Goal: Task Accomplishment & Management: Use online tool/utility

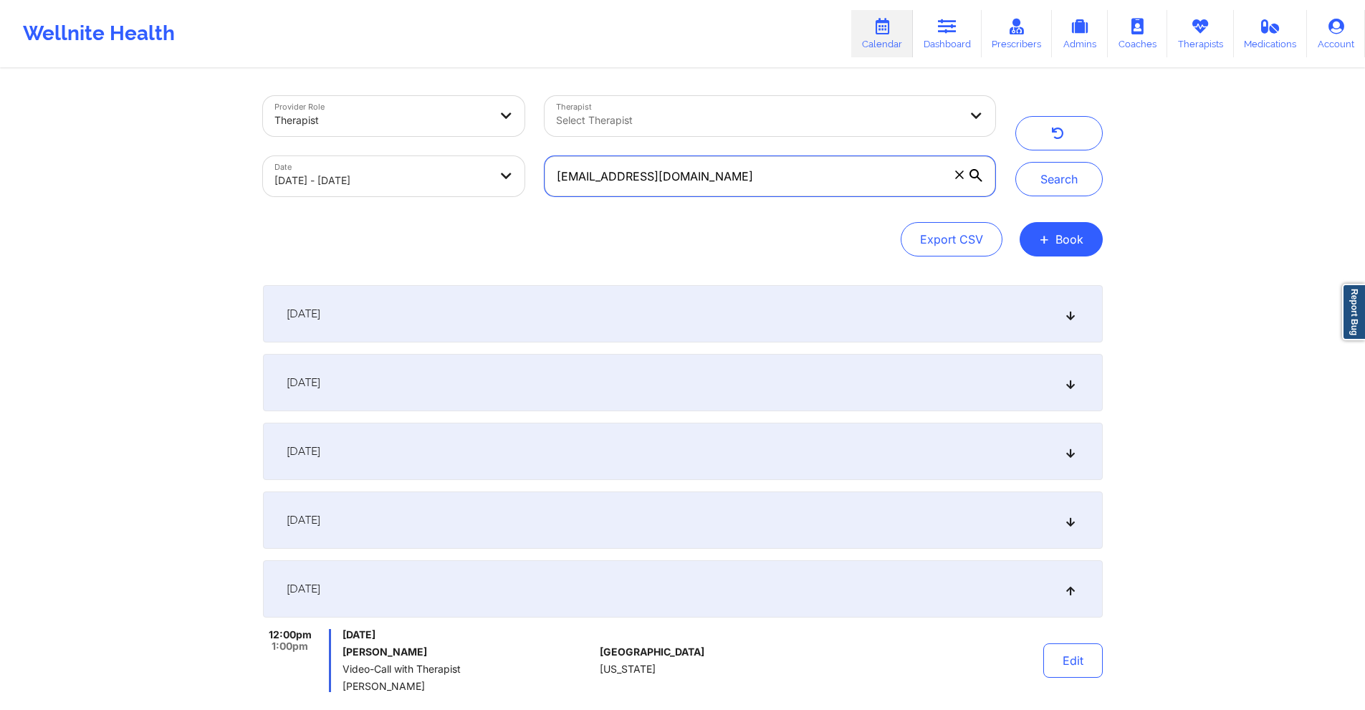
click at [734, 167] on input "xedwards6@gmail.com" at bounding box center [770, 176] width 450 height 40
paste input "modemmakenna"
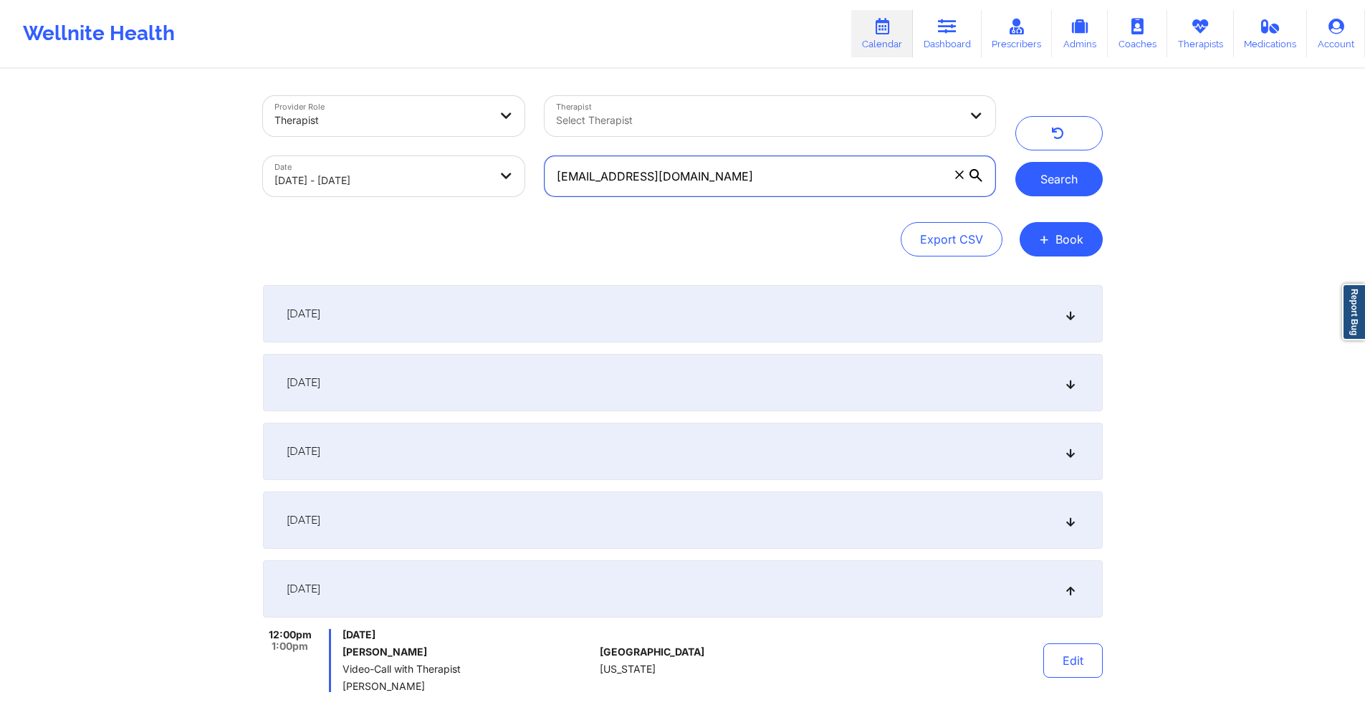
type input "[EMAIL_ADDRESS][DOMAIN_NAME]"
click at [1057, 173] on button "Search" at bounding box center [1058, 179] width 87 height 34
click at [660, 307] on div "September 3, 2025" at bounding box center [683, 313] width 840 height 57
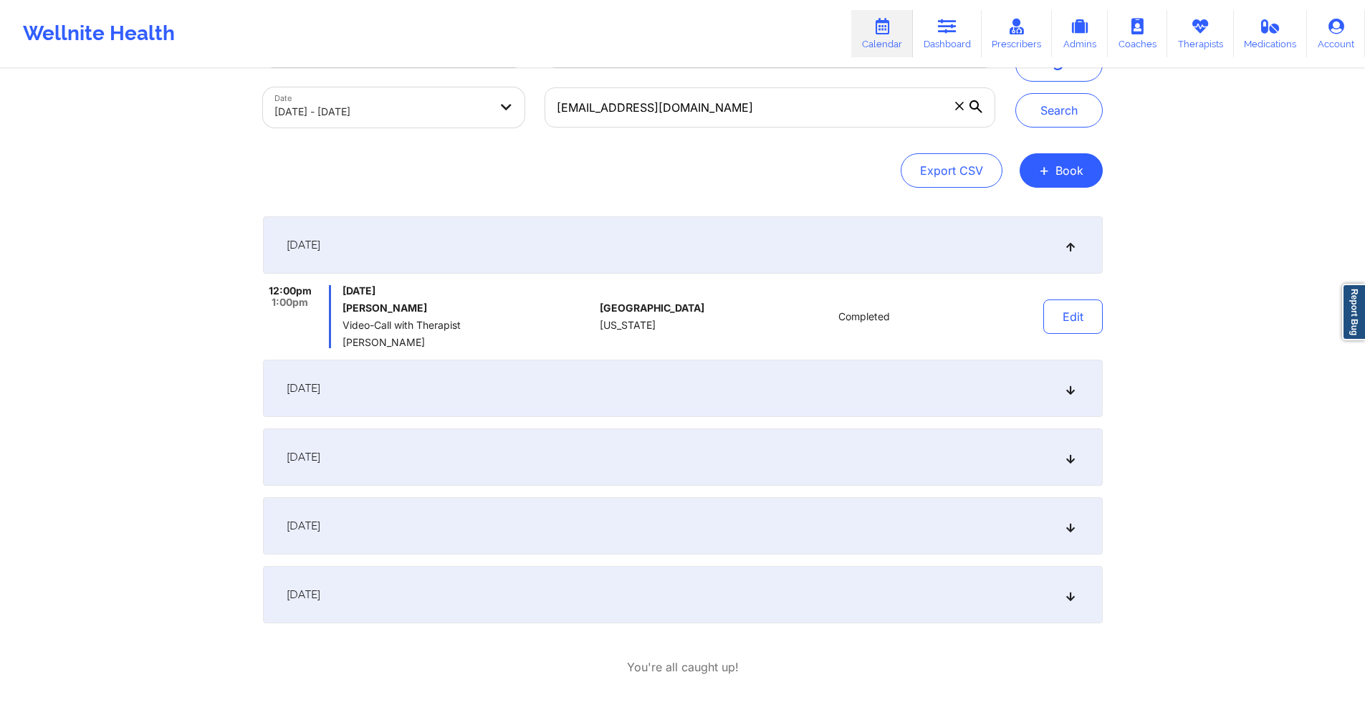
scroll to position [128, 0]
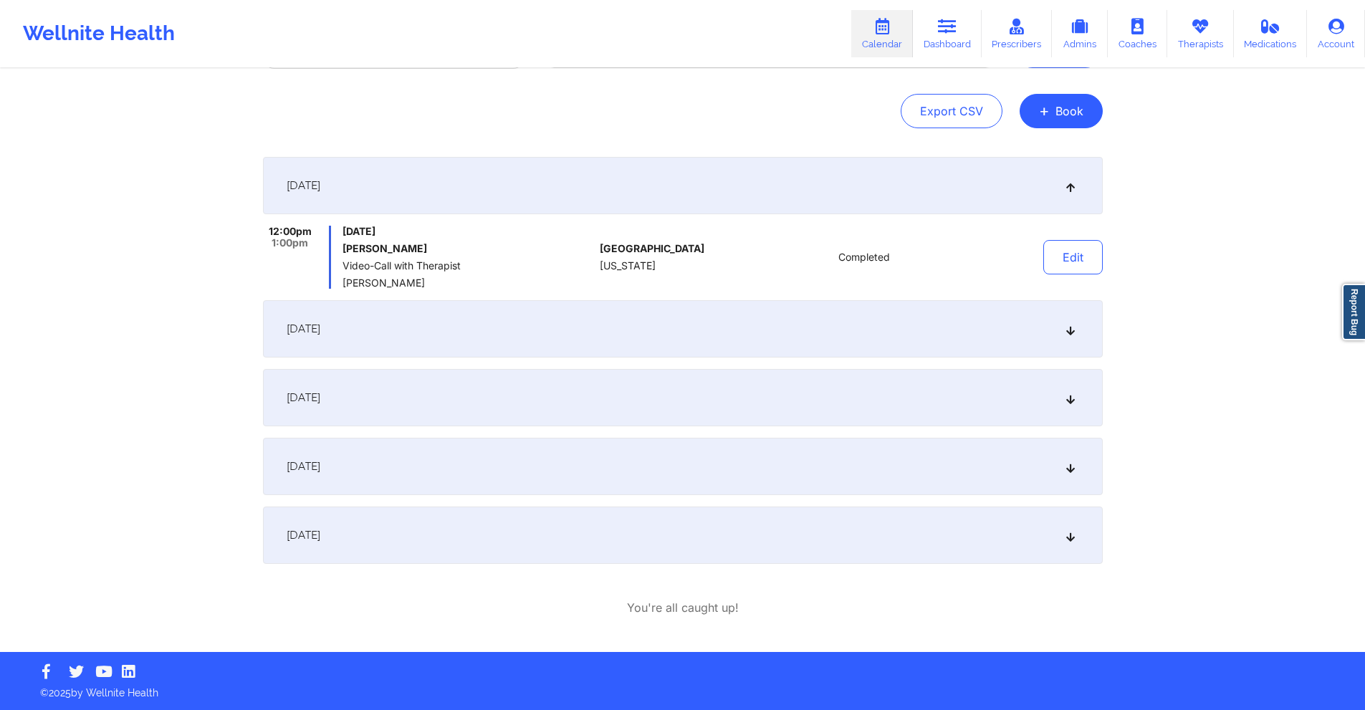
click at [704, 331] on div "September 10, 2025" at bounding box center [683, 328] width 840 height 57
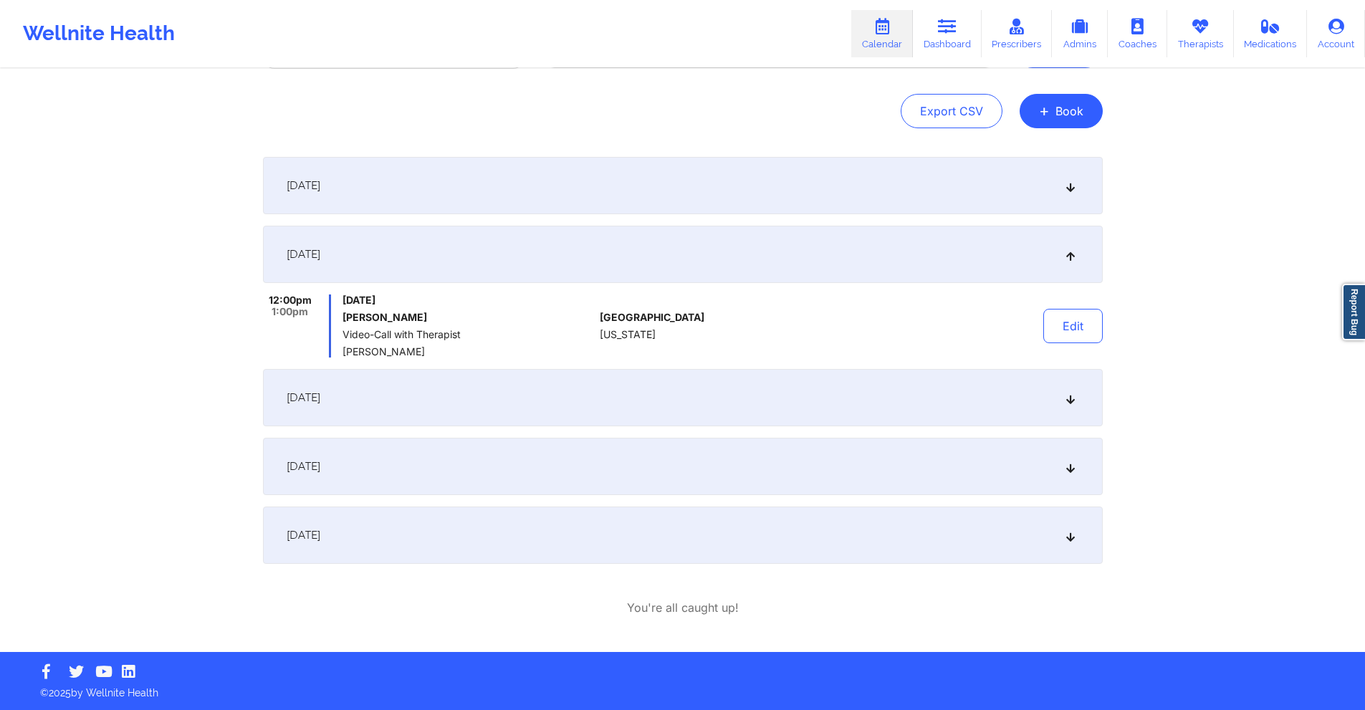
click at [692, 398] on div "September 17, 2025" at bounding box center [683, 397] width 840 height 57
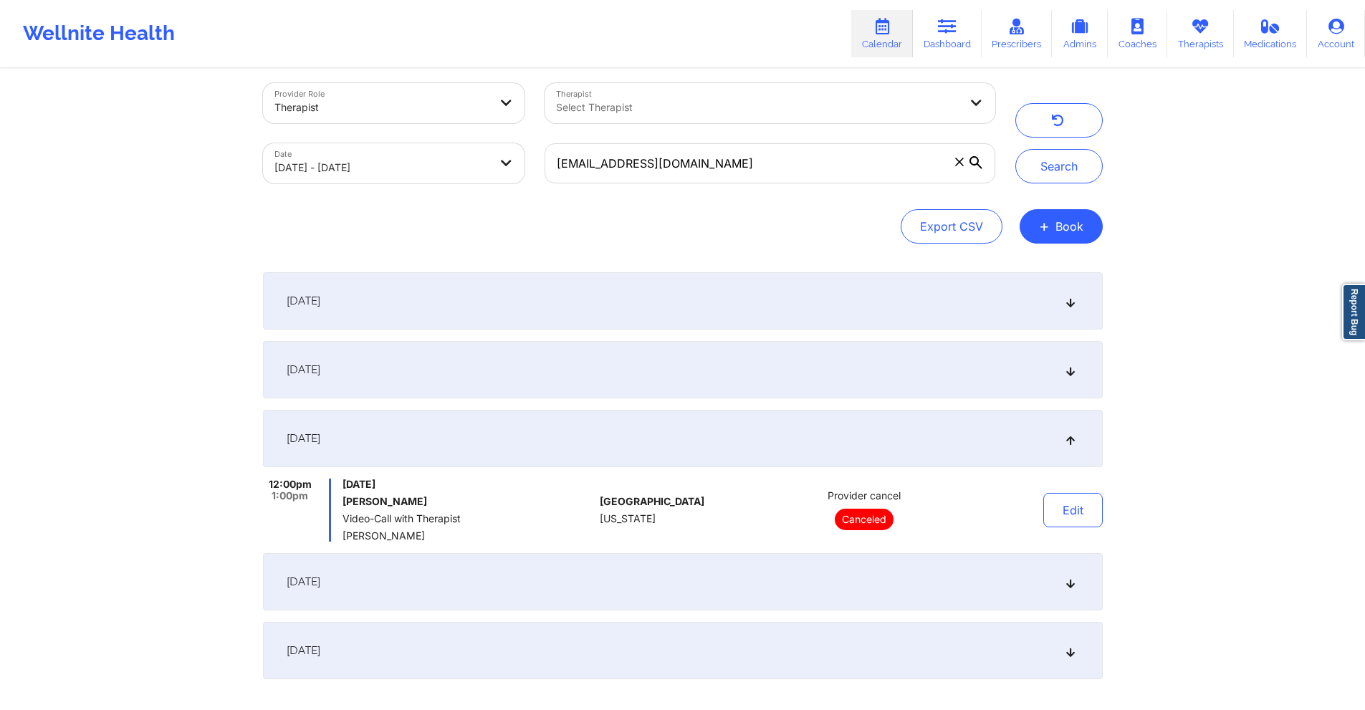
scroll to position [0, 0]
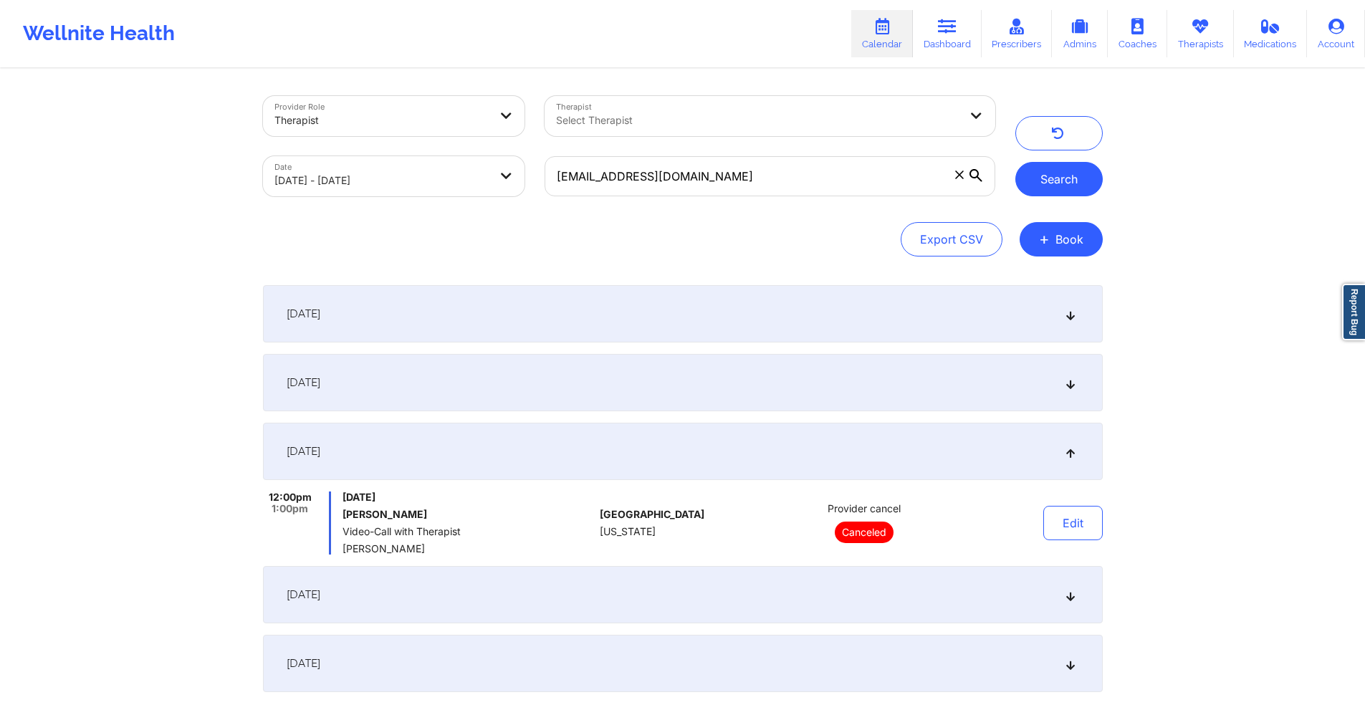
click at [1056, 181] on button "Search" at bounding box center [1058, 179] width 87 height 34
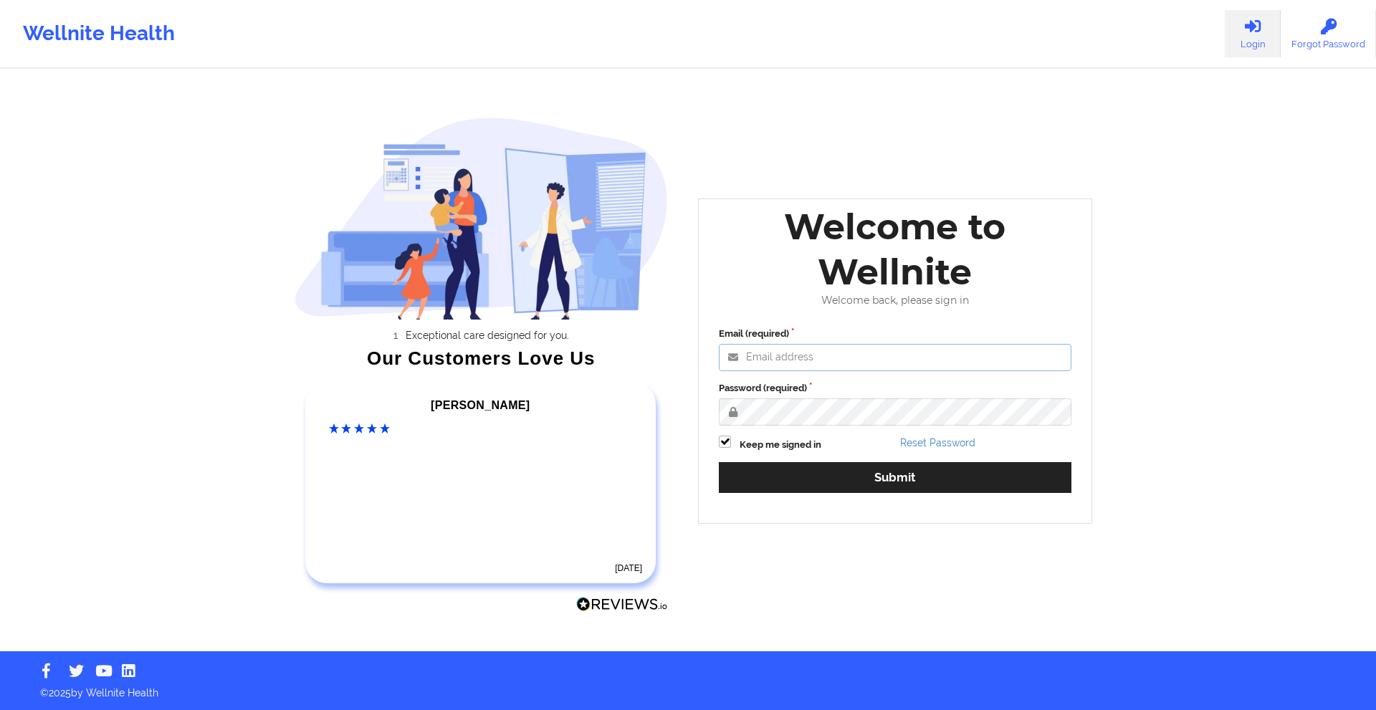
click at [825, 356] on input "Email (required)" at bounding box center [895, 357] width 353 height 27
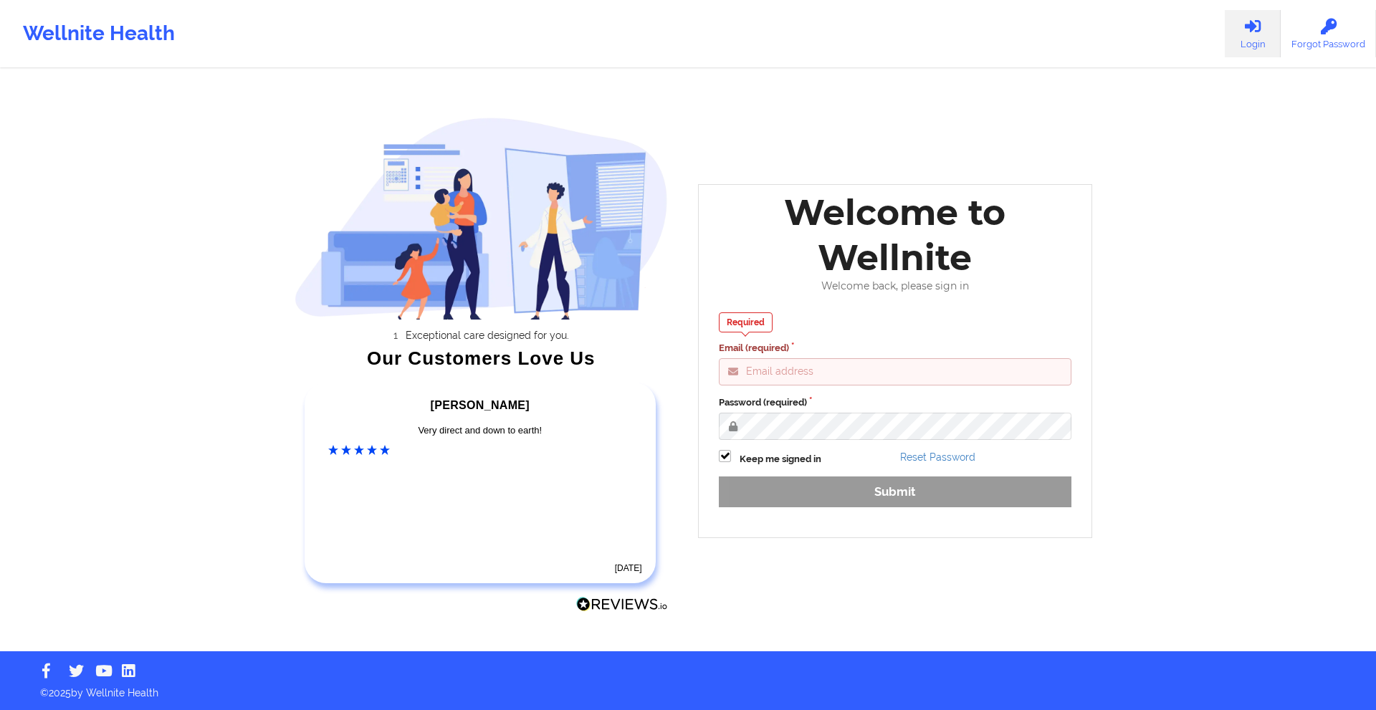
click at [831, 377] on input "Email (required)" at bounding box center [895, 371] width 353 height 27
type input "[EMAIL_ADDRESS][DOMAIN_NAME]"
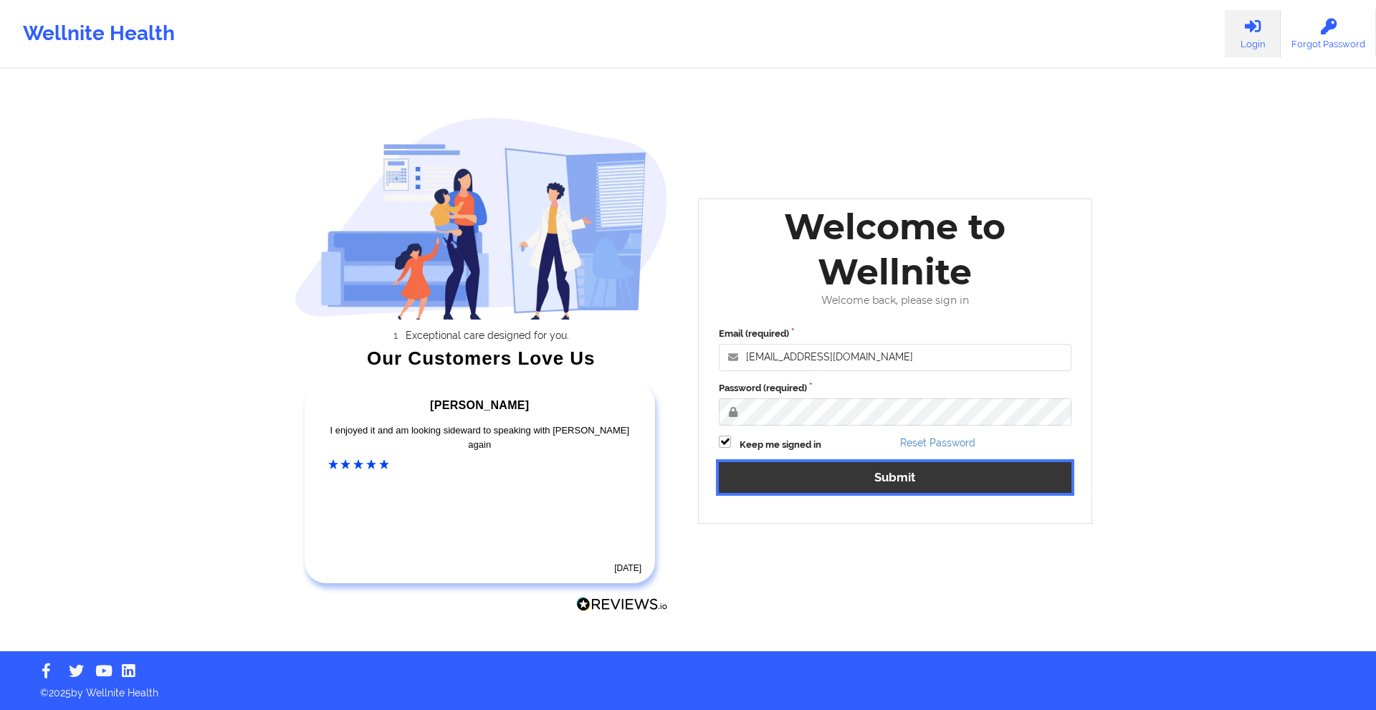
click at [890, 484] on button "Submit" at bounding box center [895, 477] width 353 height 31
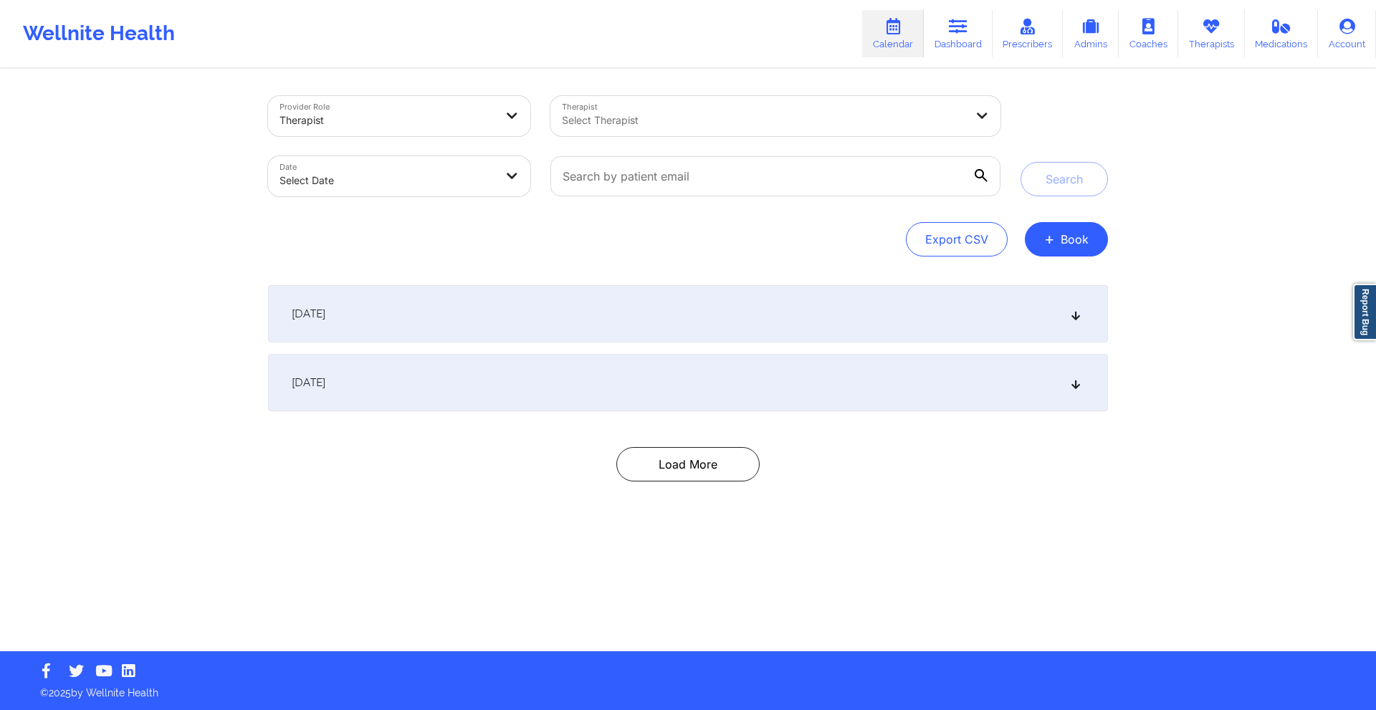
click at [455, 175] on body "Wellnite Health Calendar Dashboard Prescribers Admins Coaches Therapists Medica…" at bounding box center [688, 355] width 1376 height 710
select select "2025-8"
select select "2025-9"
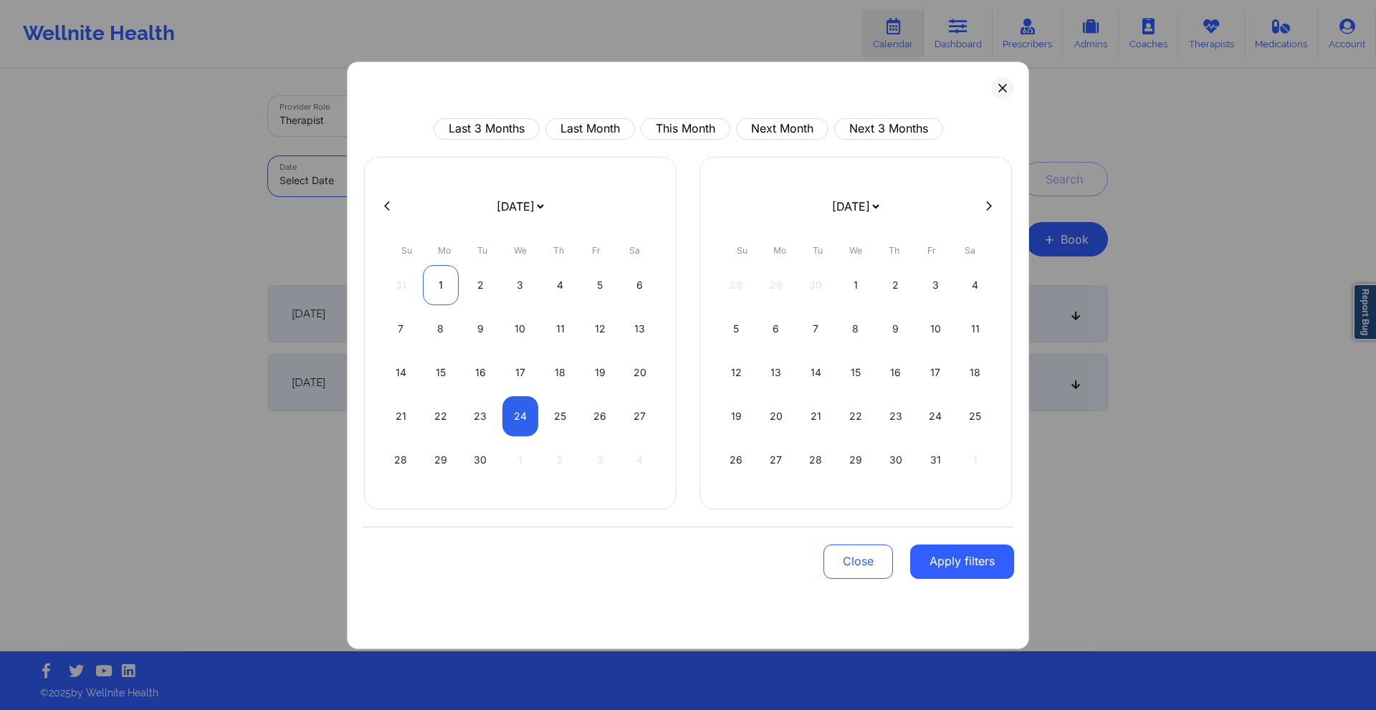
click at [444, 294] on div "1" at bounding box center [441, 285] width 37 height 40
select select "2025-8"
select select "2025-9"
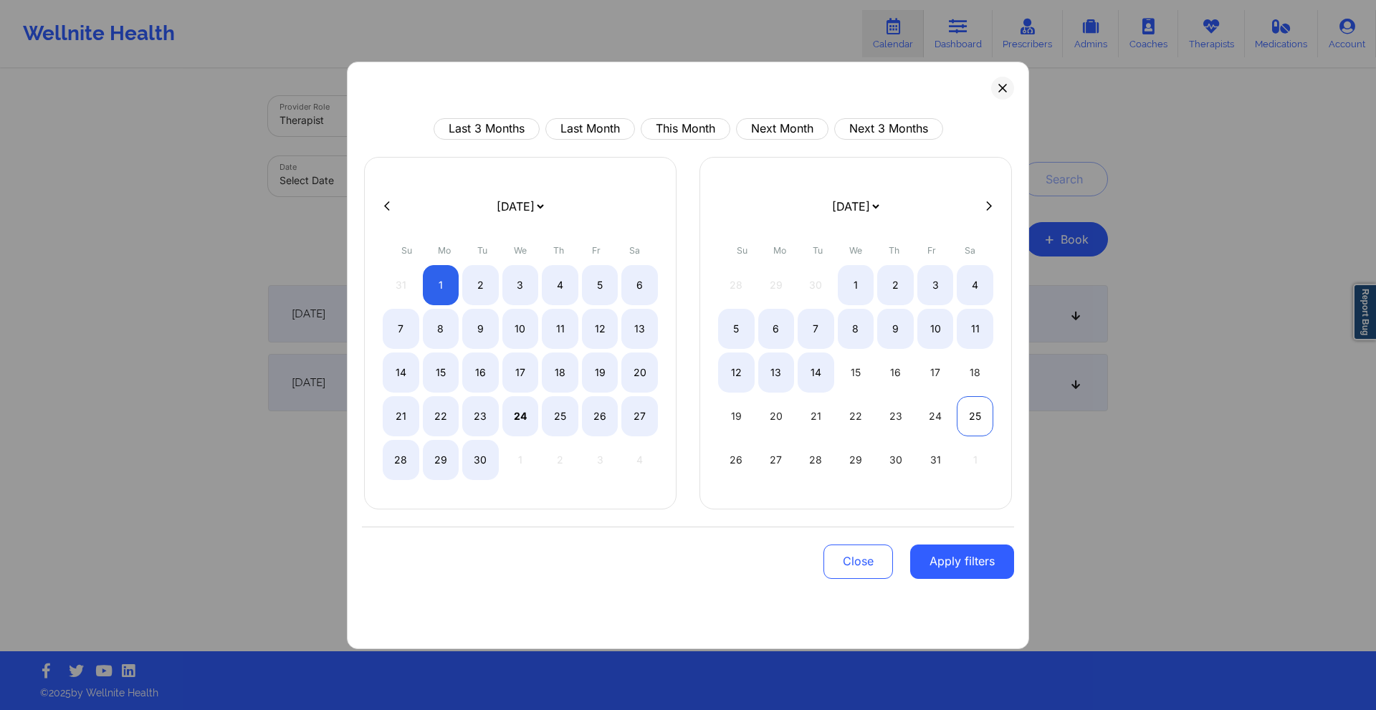
select select "2025-8"
select select "2025-9"
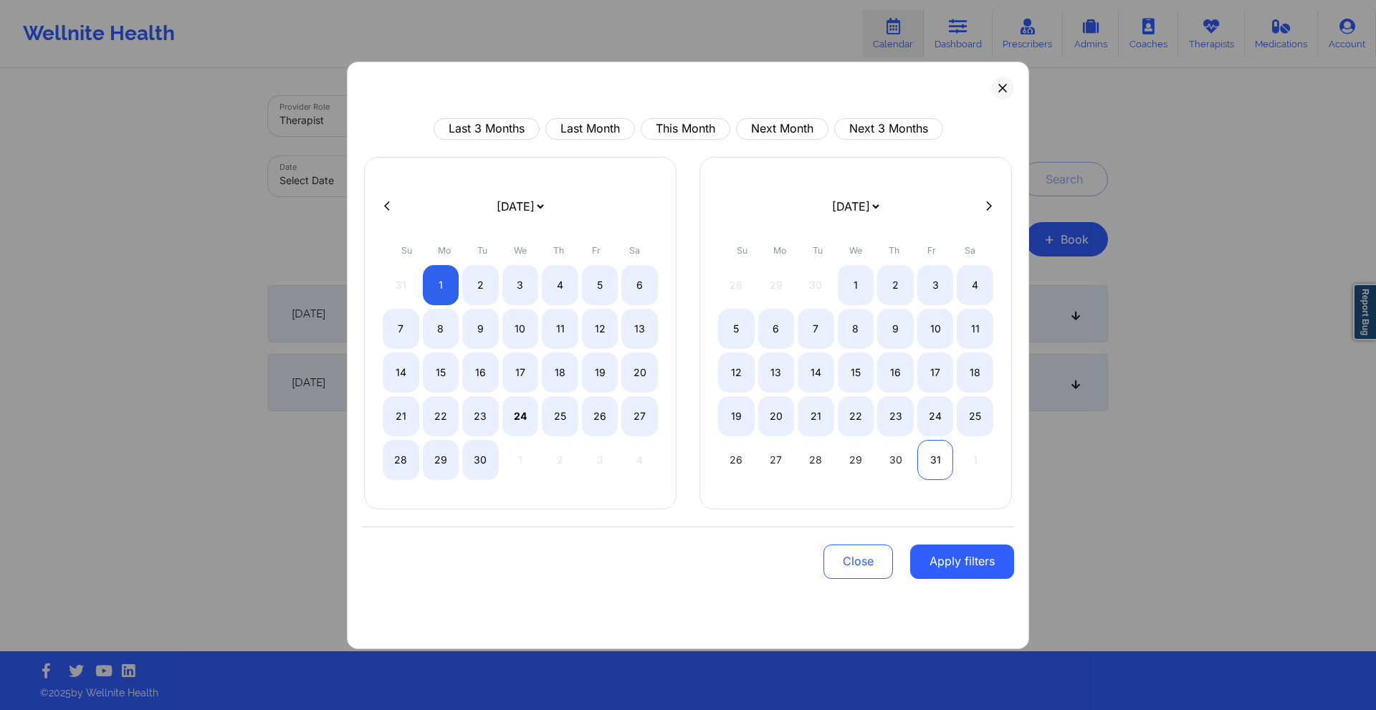
select select "2025-8"
select select "2025-9"
click at [934, 469] on div "31" at bounding box center [935, 460] width 37 height 40
select select "2025-8"
select select "2025-9"
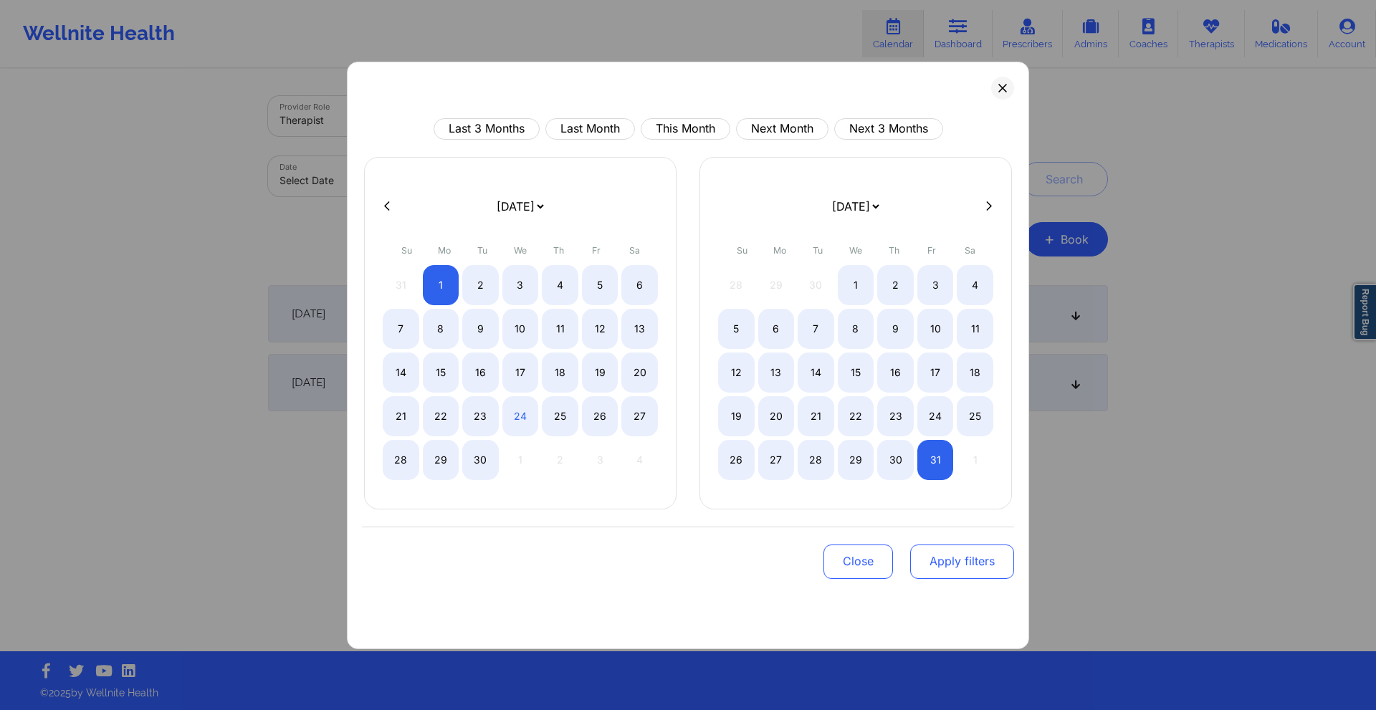
click at [977, 563] on button "Apply filters" at bounding box center [962, 562] width 104 height 34
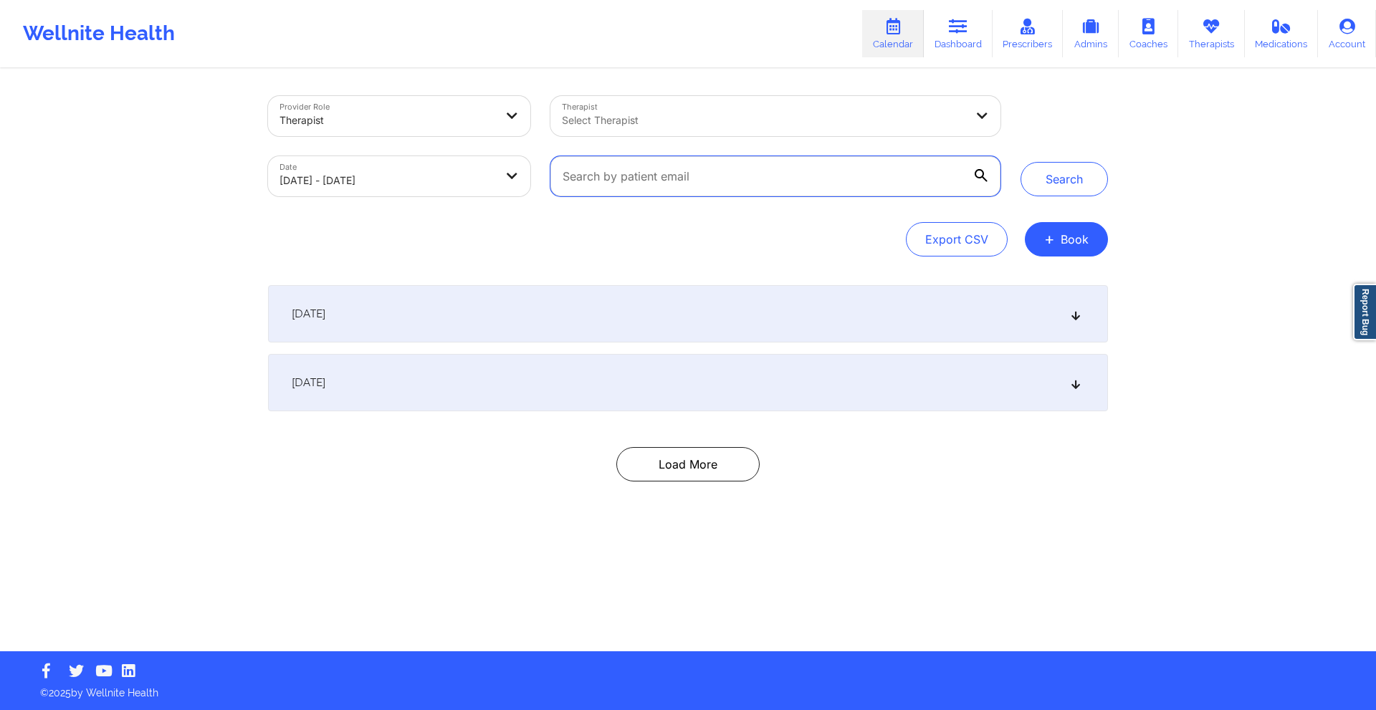
click at [642, 185] on input "text" at bounding box center [775, 176] width 450 height 40
paste input "[EMAIL_ADDRESS][DOMAIN_NAME]"
type input "[EMAIL_ADDRESS][DOMAIN_NAME]"
click at [1045, 195] on button "Search" at bounding box center [1063, 179] width 87 height 34
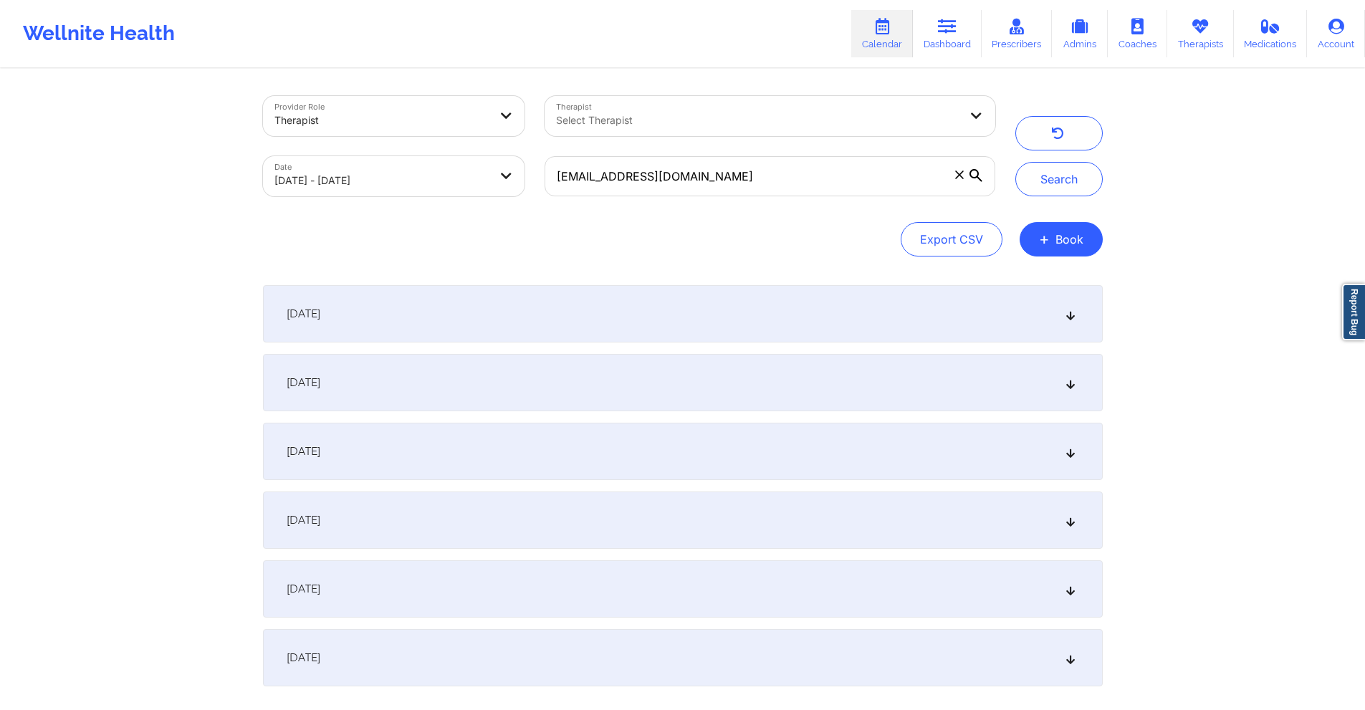
click at [621, 312] on div "[DATE]" at bounding box center [683, 313] width 840 height 57
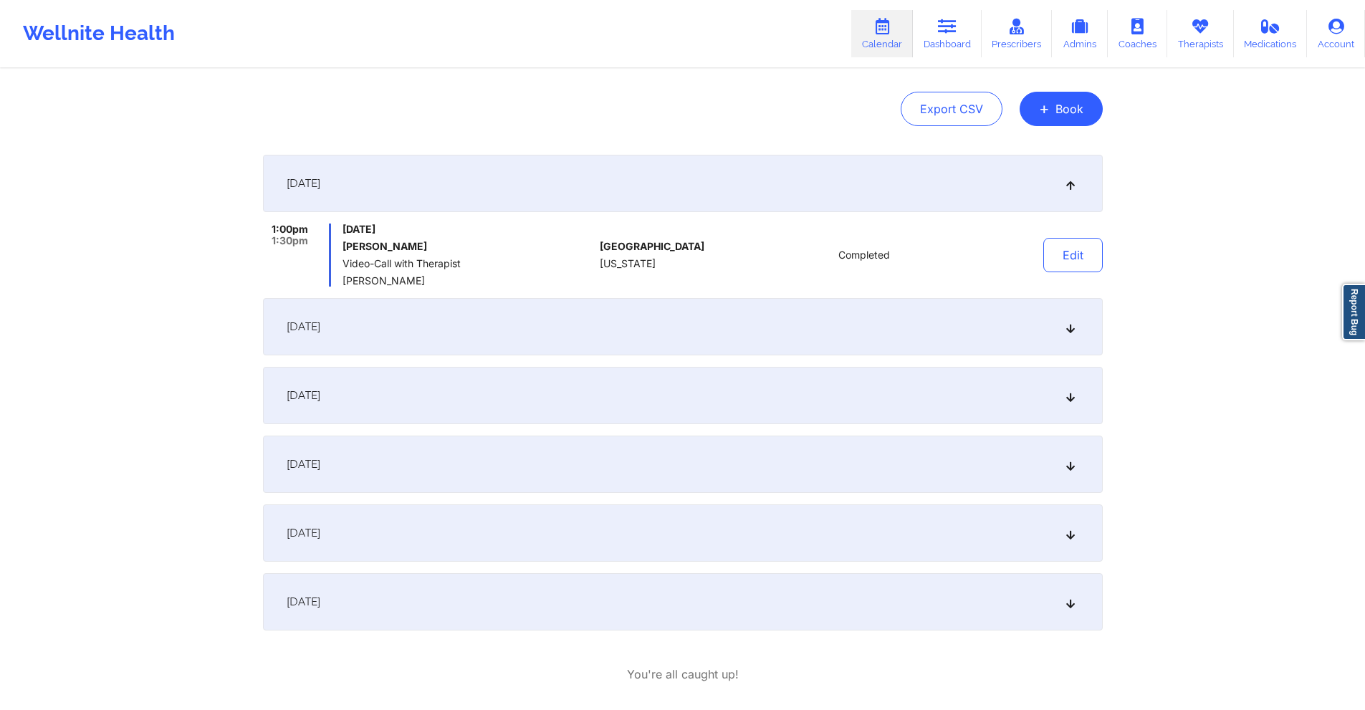
scroll to position [143, 0]
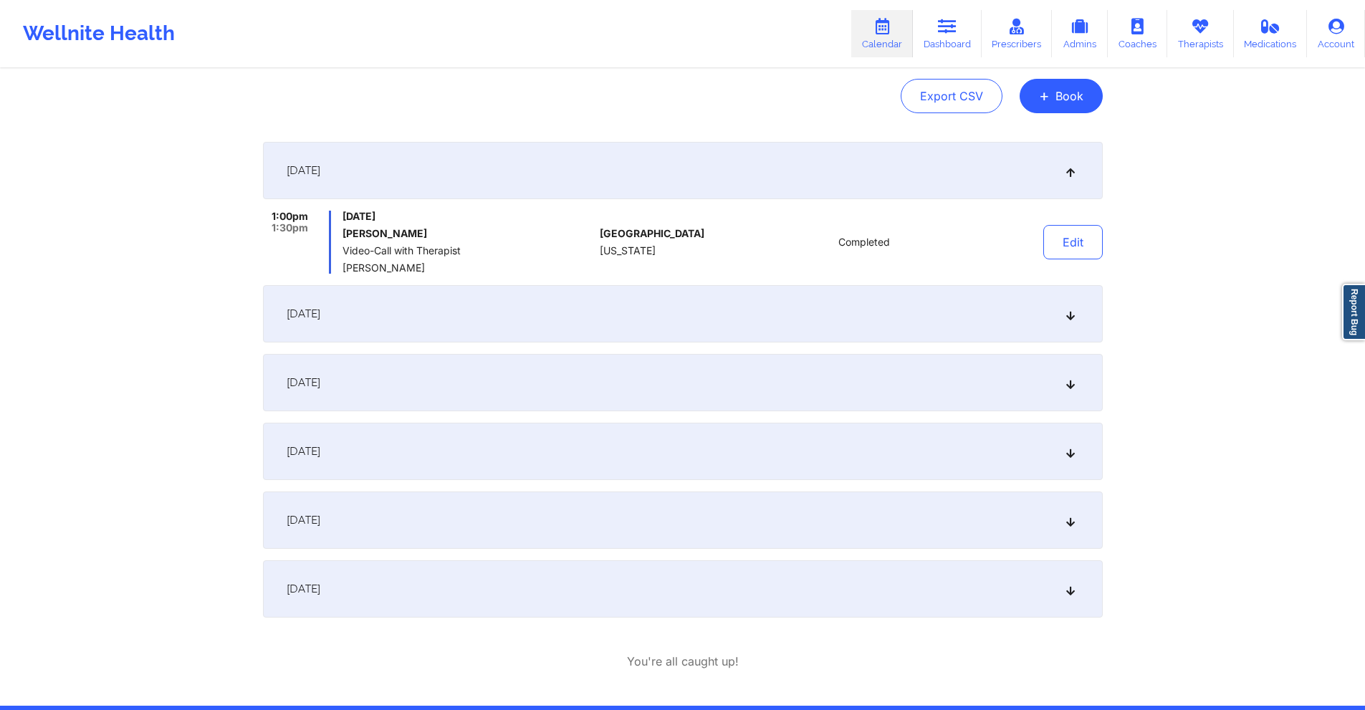
click at [621, 312] on div "[DATE]" at bounding box center [683, 313] width 840 height 57
